Goal: Task Accomplishment & Management: Manage account settings

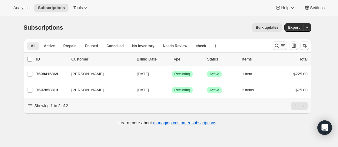
click at [280, 47] on icon "Search and filter results" at bounding box center [277, 46] width 6 height 6
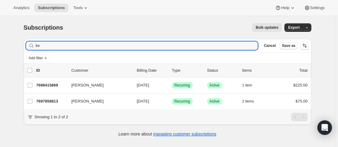
type input "k"
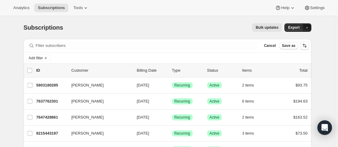
click at [307, 29] on icon "button" at bounding box center [307, 28] width 4 height 4
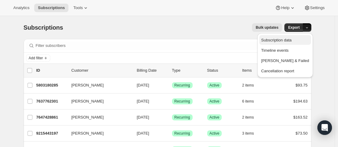
click at [291, 38] on span "Subscription data" at bounding box center [276, 40] width 30 height 5
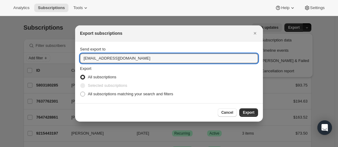
drag, startPoint x: 136, startPoint y: 57, endPoint x: 48, endPoint y: 55, distance: 87.6
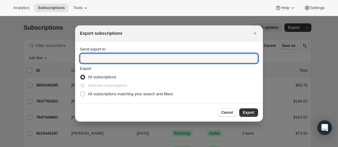
type input "n"
type input "[EMAIL_ADDRESS][DOMAIN_NAME]"
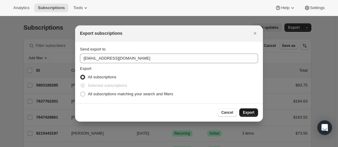
click at [250, 111] on span "Export" at bounding box center [249, 112] width 12 height 5
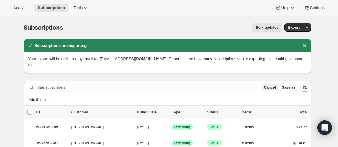
click at [269, 85] on span "Cancel" at bounding box center [270, 87] width 12 height 5
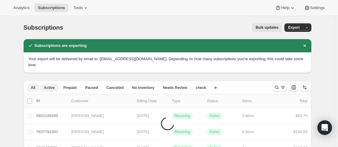
click at [52, 85] on span "Active" at bounding box center [49, 87] width 11 height 5
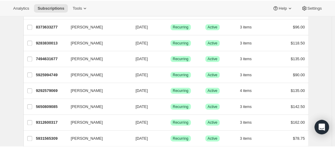
scroll to position [796, 0]
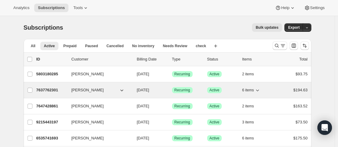
click at [121, 88] on icon "button" at bounding box center [122, 90] width 6 height 6
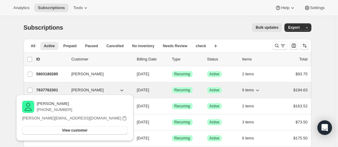
click at [121, 88] on icon "button" at bounding box center [122, 90] width 6 height 6
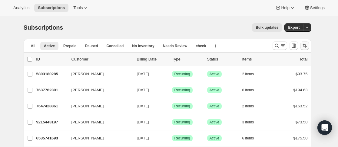
click at [304, 46] on button "Sort the results" at bounding box center [305, 46] width 8 height 8
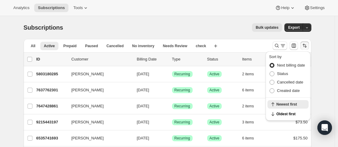
click at [288, 64] on span "Next billing date" at bounding box center [291, 65] width 28 height 5
click at [270, 63] on input "Next billing date" at bounding box center [270, 63] width 0 height 0
click at [305, 46] on icon "Sort the results" at bounding box center [304, 45] width 2 height 3
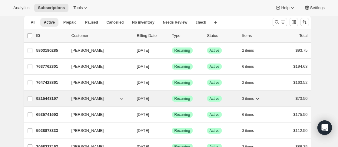
scroll to position [30, 0]
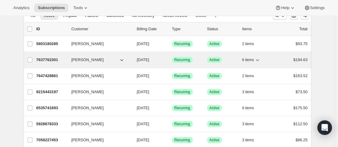
click at [68, 57] on div "7637762301 Lisa WOOLFE 08/31/2025 Success Recurring Success Active 6 items $194…" at bounding box center [171, 60] width 271 height 8
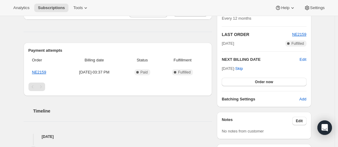
scroll to position [30, 0]
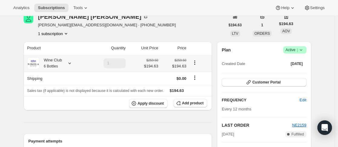
click at [71, 64] on icon at bounding box center [69, 64] width 2 height 2
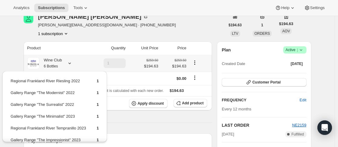
scroll to position [0, 0]
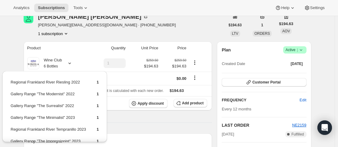
click at [82, 49] on th "Product" at bounding box center [55, 48] width 63 height 13
